Goal: Navigation & Orientation: Understand site structure

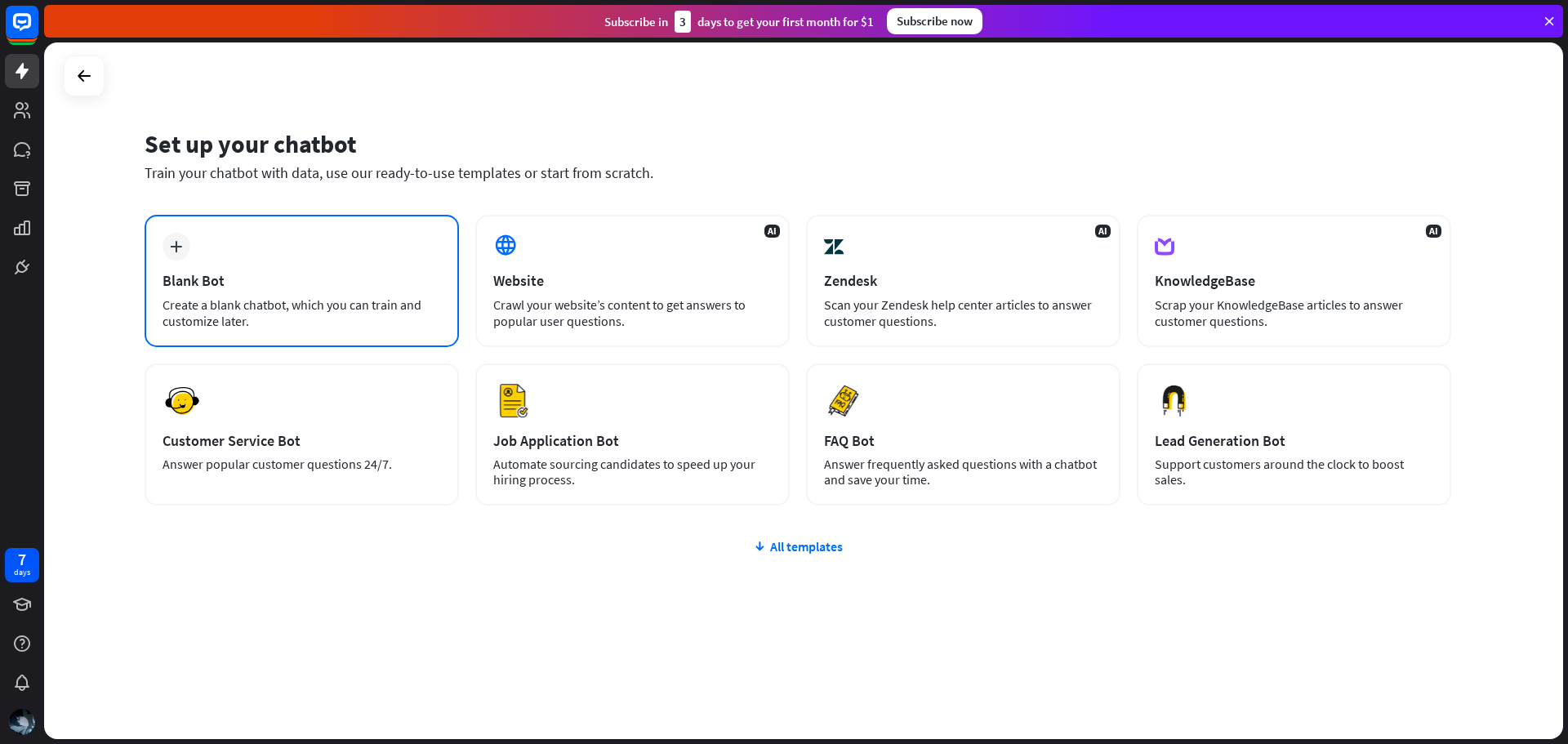
click at [293, 251] on div "plus Blank Bot Create a blank chatbot, which you can train and customize later." at bounding box center [302, 281] width 314 height 132
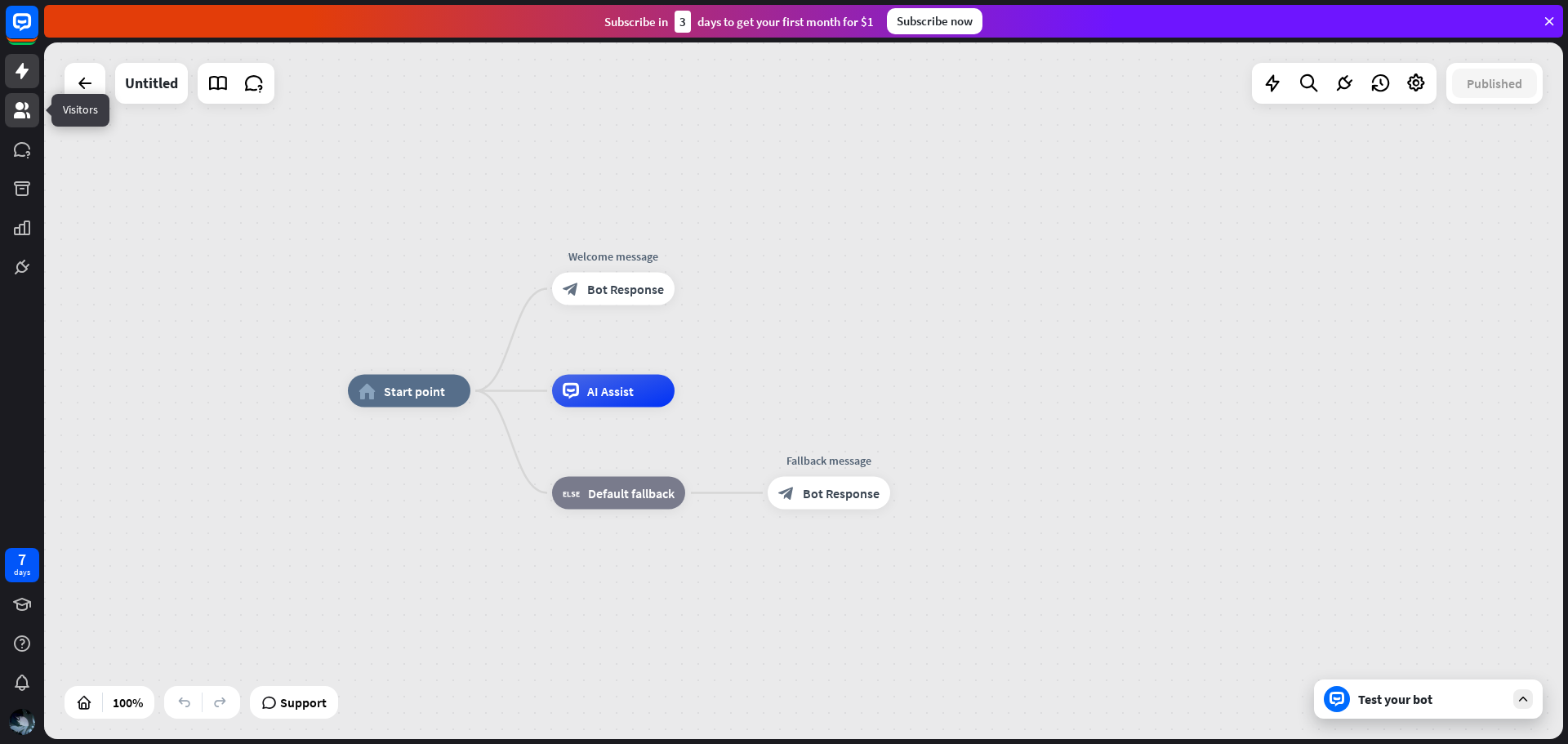
click at [13, 100] on icon at bounding box center [22, 110] width 19 height 19
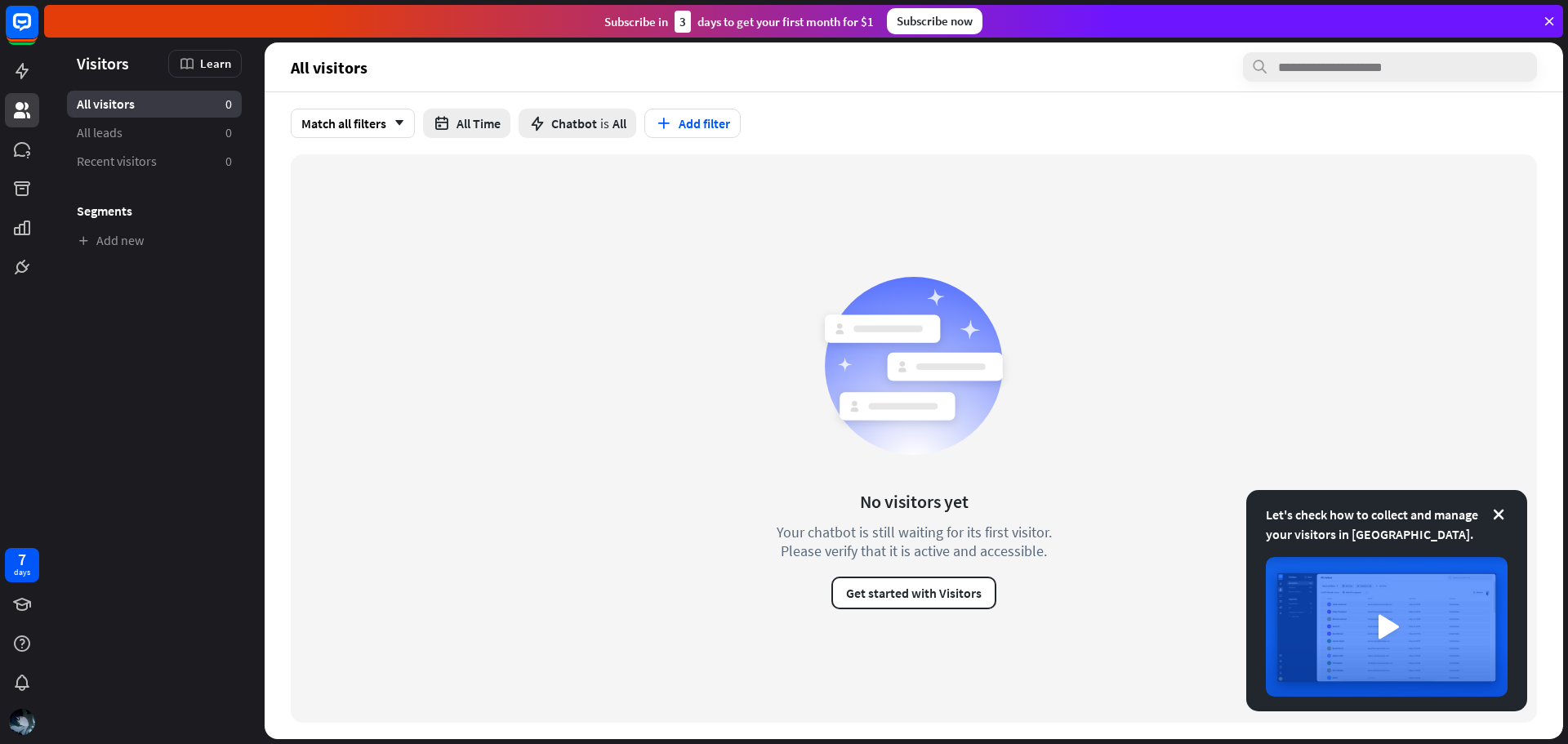
click at [52, 176] on ul "All visitors 0 All leads 0 Recent visitors 0 Segments Add new" at bounding box center [155, 171] width 221 height 163
click at [39, 182] on div at bounding box center [22, 142] width 44 height 284
click at [6, 154] on div at bounding box center [22, 142] width 44 height 284
click at [6, 154] on link at bounding box center [22, 149] width 34 height 34
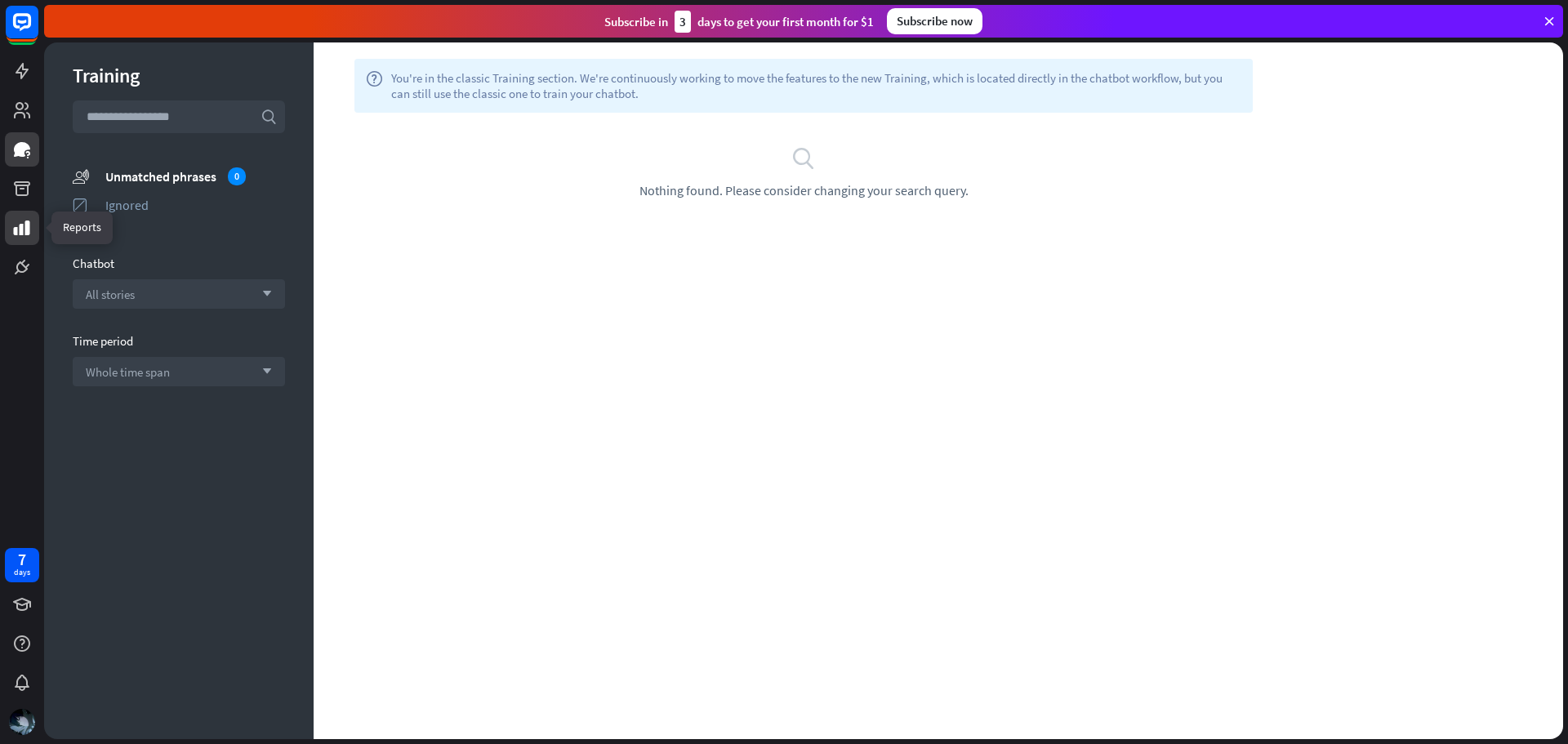
click at [18, 218] on icon at bounding box center [22, 227] width 19 height 19
